Goal: Task Accomplishment & Management: Manage account settings

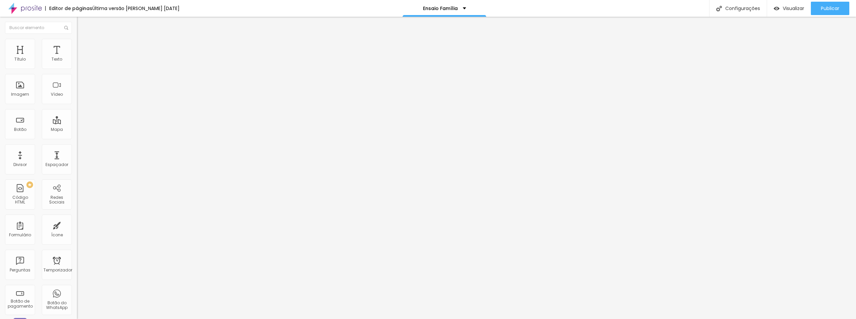
click at [81, 58] on font "Trocar imagem" at bounding box center [97, 55] width 32 height 6
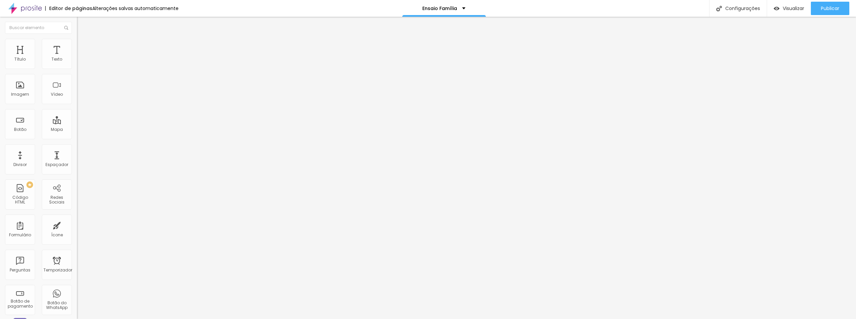
click at [81, 58] on font "Trocar imagem" at bounding box center [97, 55] width 32 height 6
